Goal: Check status: Check status

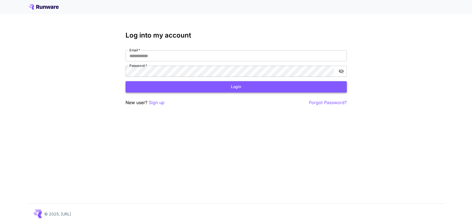
type input "**********"
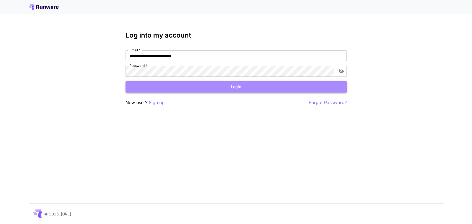
click at [253, 87] on button "Login" at bounding box center [235, 86] width 221 height 11
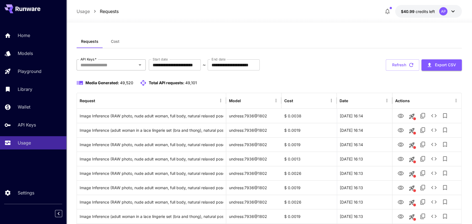
click at [108, 61] on div "API Keys   *" at bounding box center [111, 64] width 69 height 11
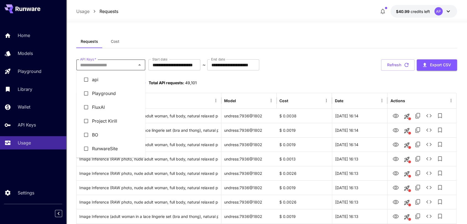
click at [104, 147] on li "RunwareSite" at bounding box center [110, 149] width 69 height 14
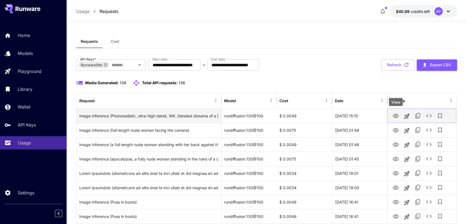
click at [394, 117] on icon "View" at bounding box center [396, 116] width 6 height 4
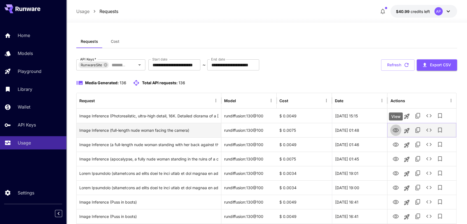
click at [399, 130] on button "View" at bounding box center [395, 129] width 11 height 11
click at [396, 130] on icon "View" at bounding box center [395, 130] width 7 height 7
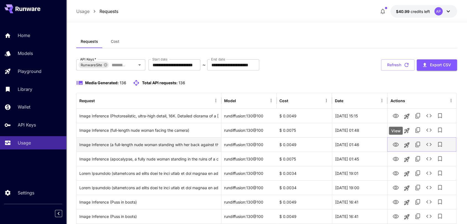
click at [393, 145] on icon "View" at bounding box center [396, 145] width 6 height 4
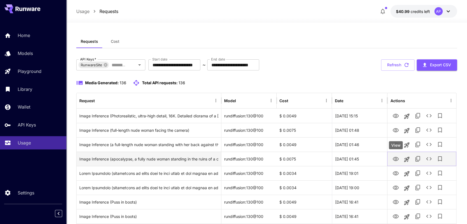
click at [395, 160] on icon "View" at bounding box center [396, 159] width 6 height 4
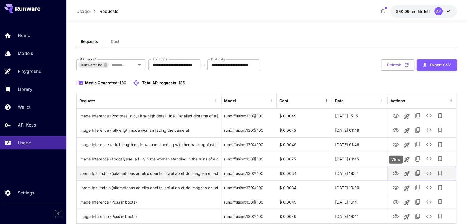
click at [393, 172] on icon "View" at bounding box center [395, 173] width 7 height 7
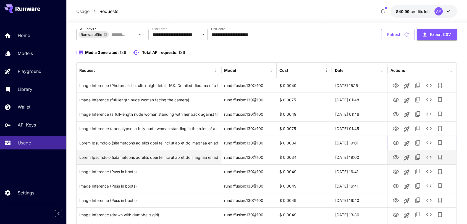
scroll to position [31, 0]
click at [398, 156] on icon "View" at bounding box center [395, 157] width 7 height 7
